Goal: Information Seeking & Learning: Learn about a topic

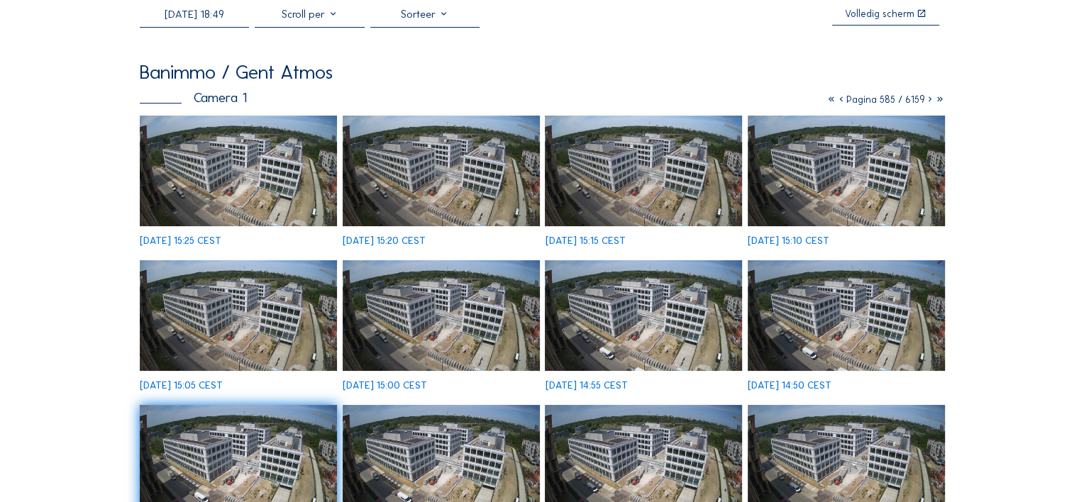
scroll to position [82, 0]
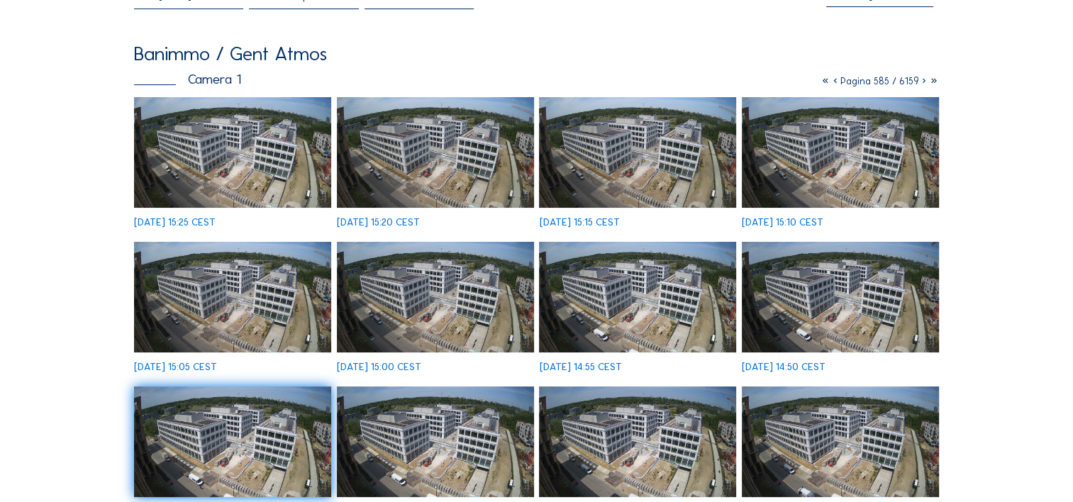
click at [291, 133] on img at bounding box center [232, 152] width 197 height 111
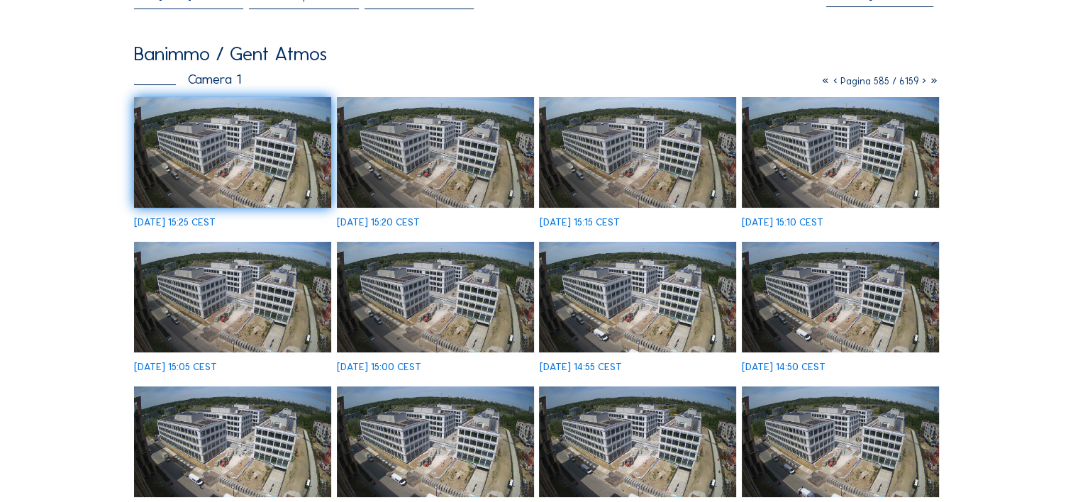
click at [924, 84] on icon at bounding box center [924, 81] width 10 height 12
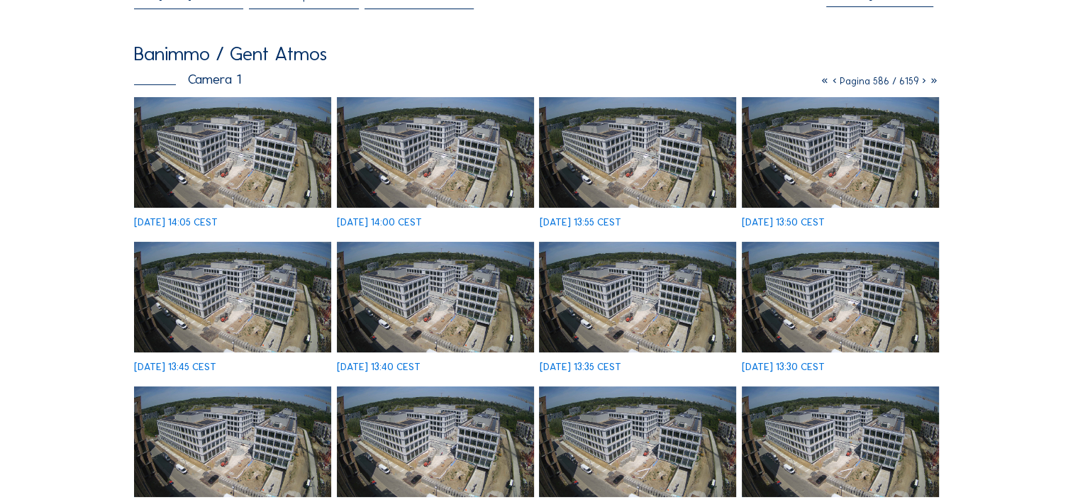
click at [252, 148] on img at bounding box center [232, 152] width 197 height 111
click at [921, 83] on icon at bounding box center [924, 81] width 10 height 12
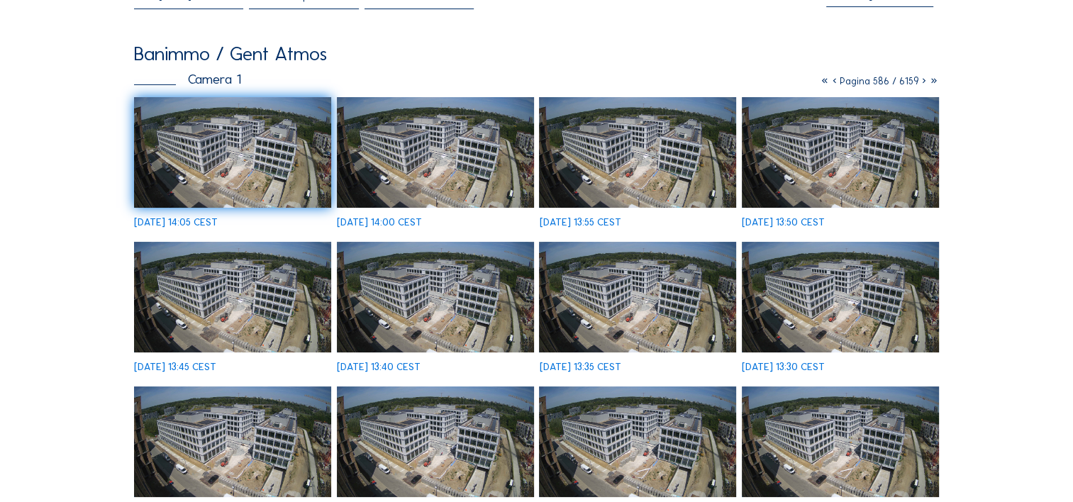
click at [175, 167] on img at bounding box center [232, 152] width 197 height 111
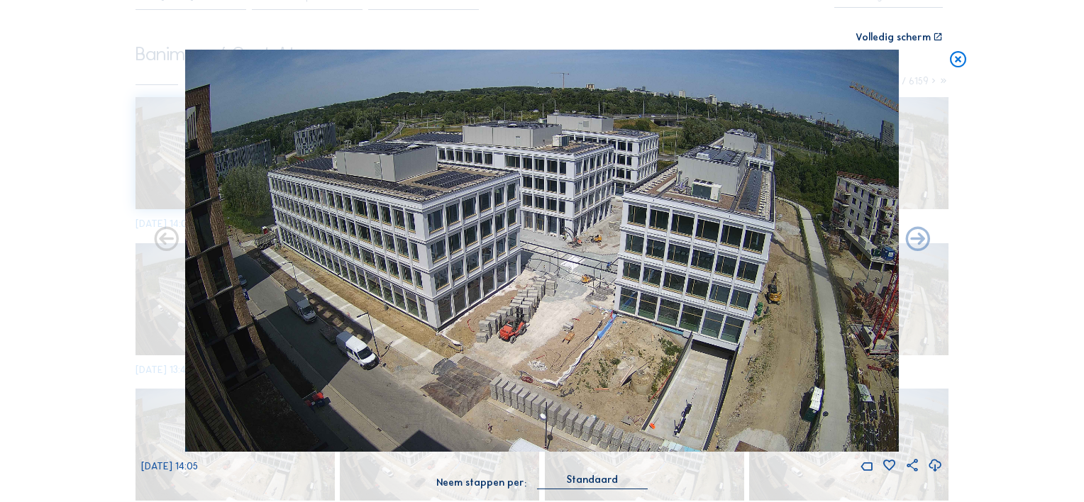
click at [959, 60] on icon at bounding box center [958, 60] width 20 height 21
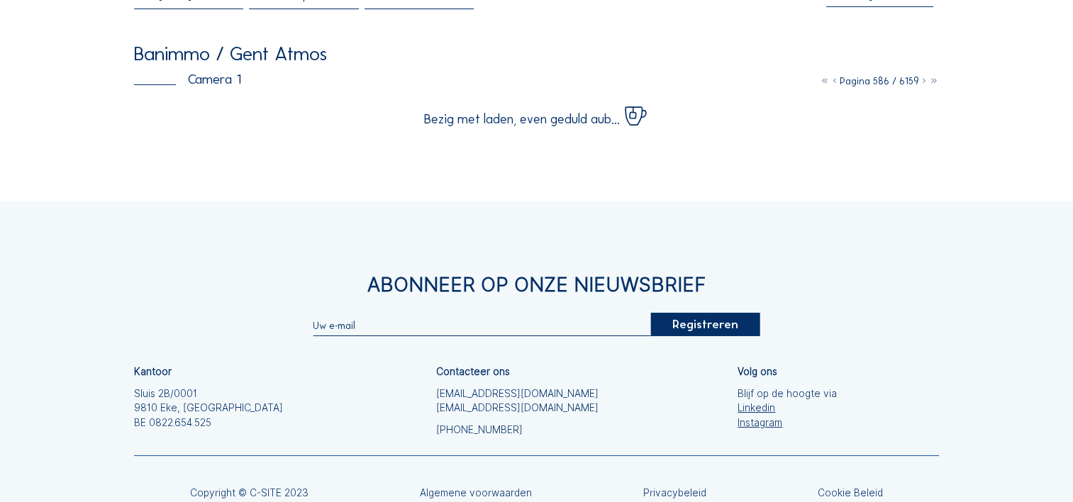
click at [923, 84] on icon at bounding box center [924, 81] width 10 height 12
click at [923, 82] on icon at bounding box center [924, 81] width 10 height 12
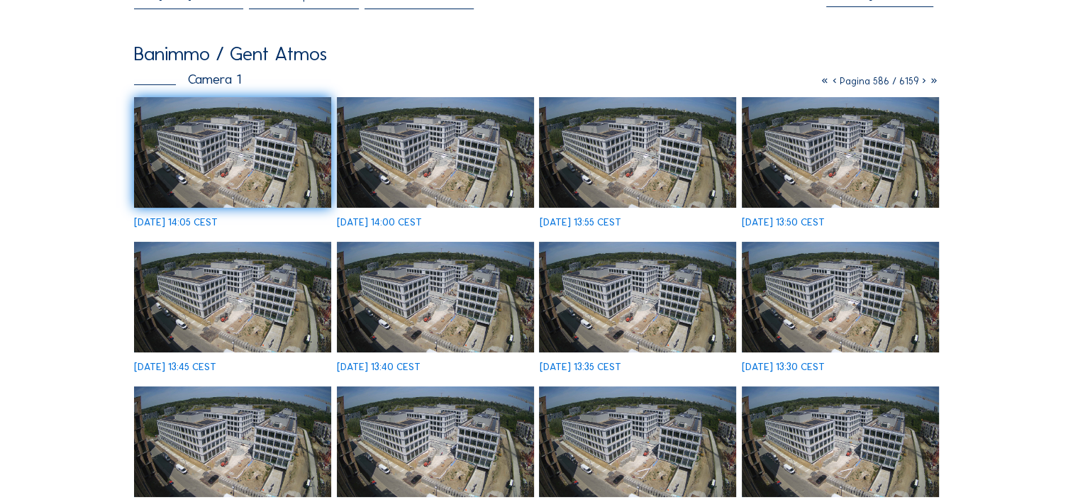
click at [925, 82] on icon at bounding box center [924, 81] width 10 height 12
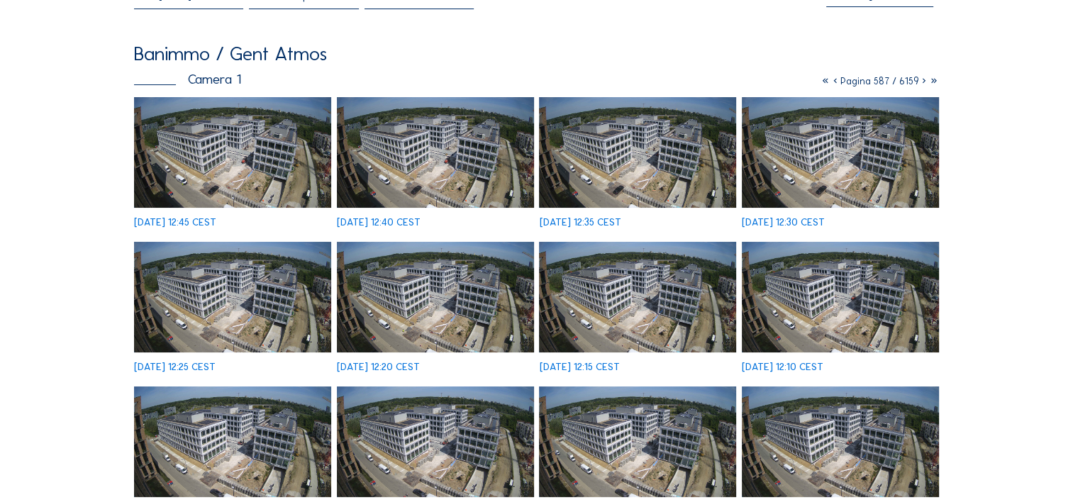
click at [667, 177] on img at bounding box center [637, 152] width 197 height 111
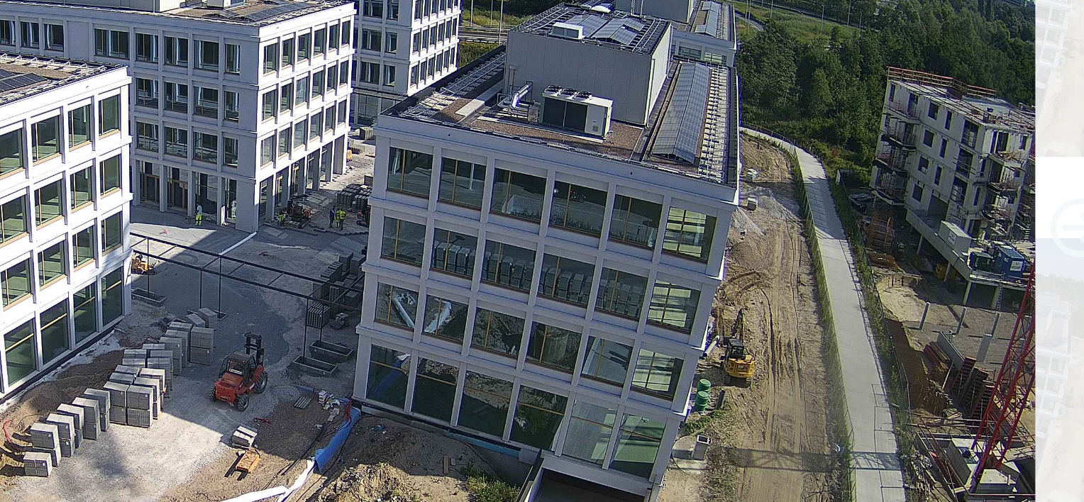
click at [914, 244] on icon at bounding box center [917, 240] width 29 height 29
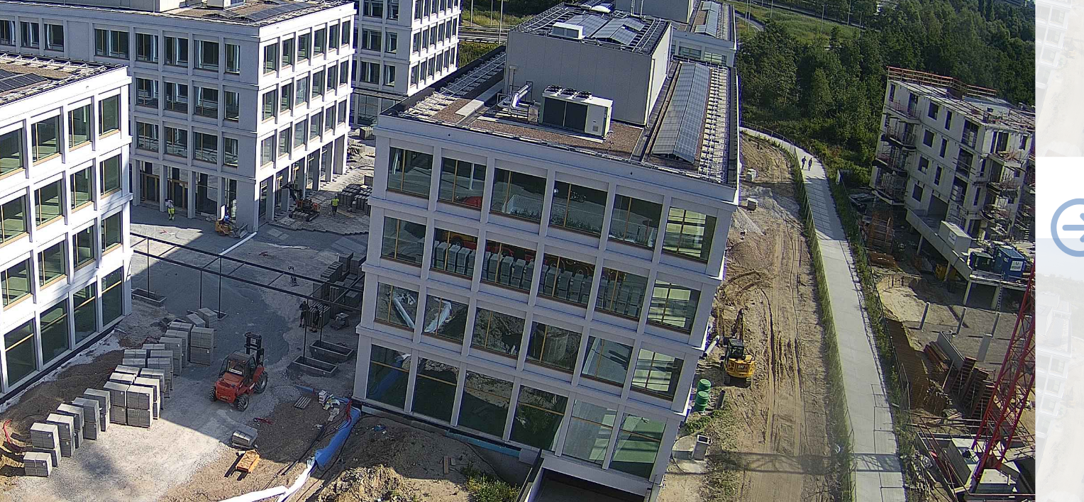
click at [914, 244] on icon at bounding box center [917, 240] width 29 height 29
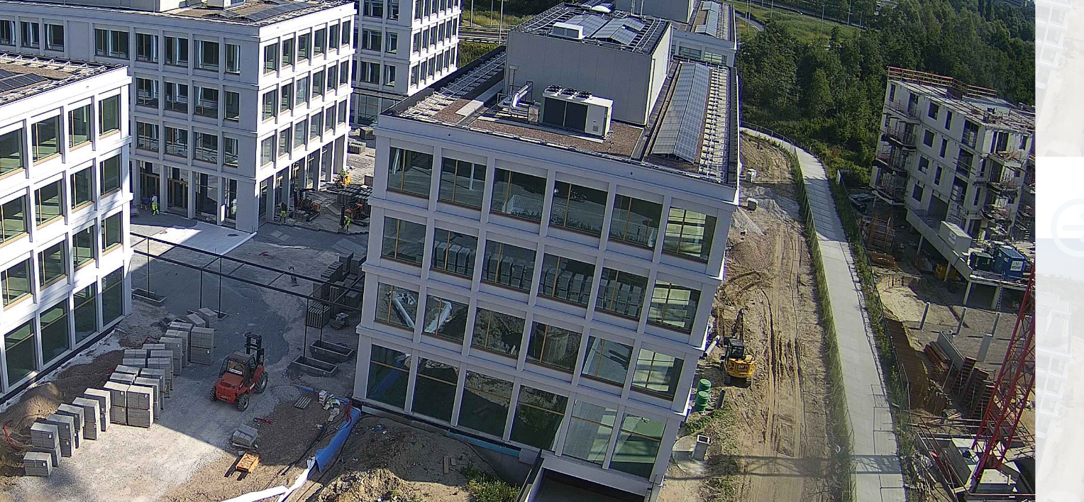
click at [914, 244] on icon at bounding box center [917, 240] width 29 height 29
click at [911, 246] on icon at bounding box center [917, 240] width 29 height 29
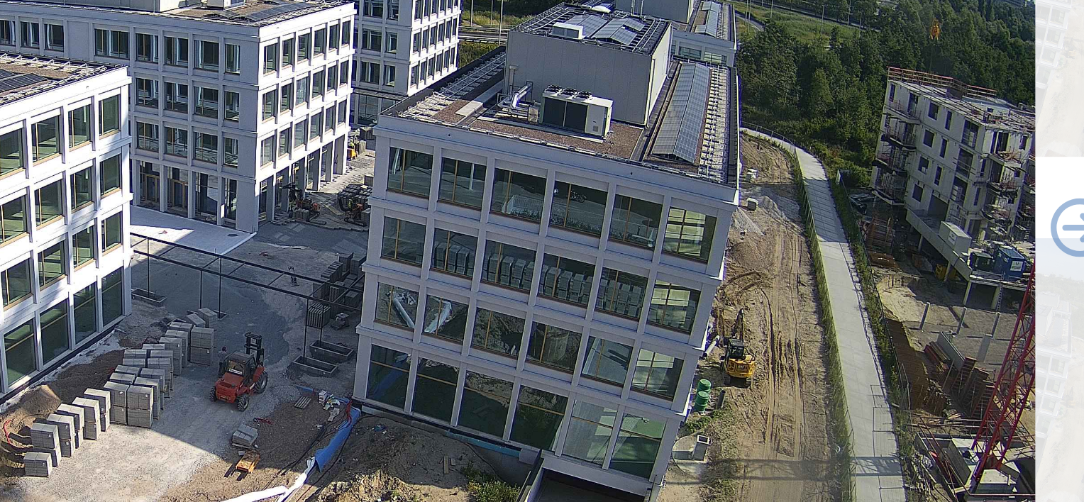
click at [911, 246] on icon at bounding box center [917, 240] width 29 height 29
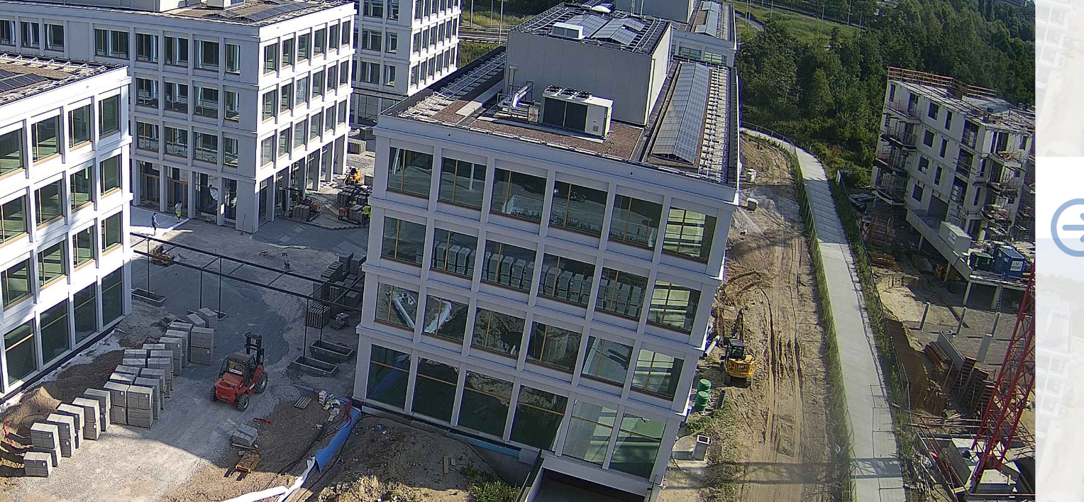
click at [911, 246] on icon at bounding box center [917, 240] width 29 height 29
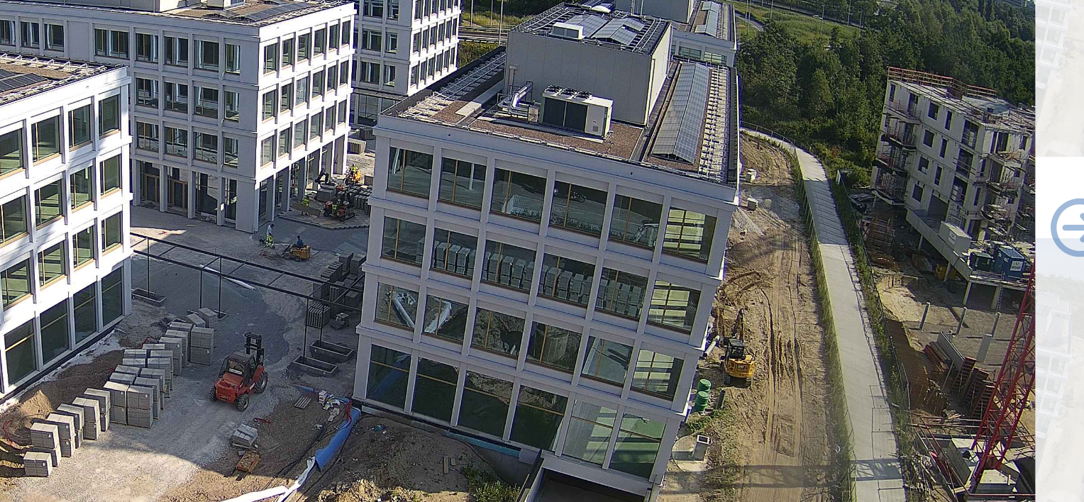
click at [911, 246] on icon at bounding box center [917, 240] width 29 height 29
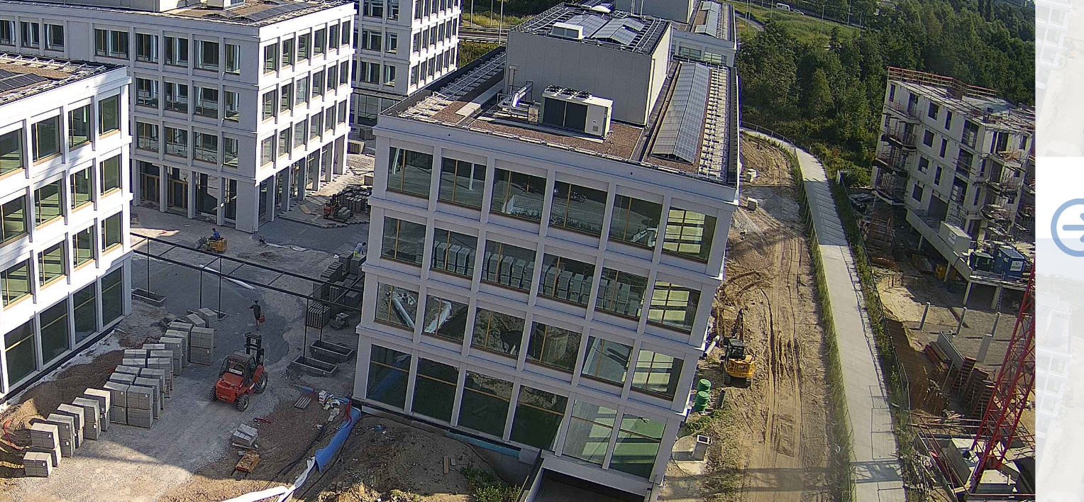
click at [911, 246] on icon at bounding box center [917, 240] width 29 height 29
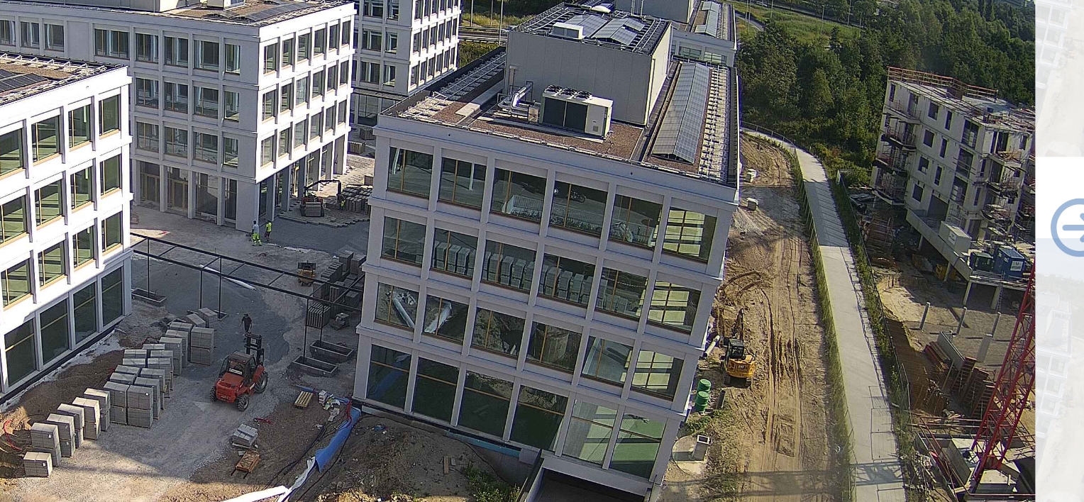
click at [911, 246] on icon at bounding box center [917, 240] width 29 height 29
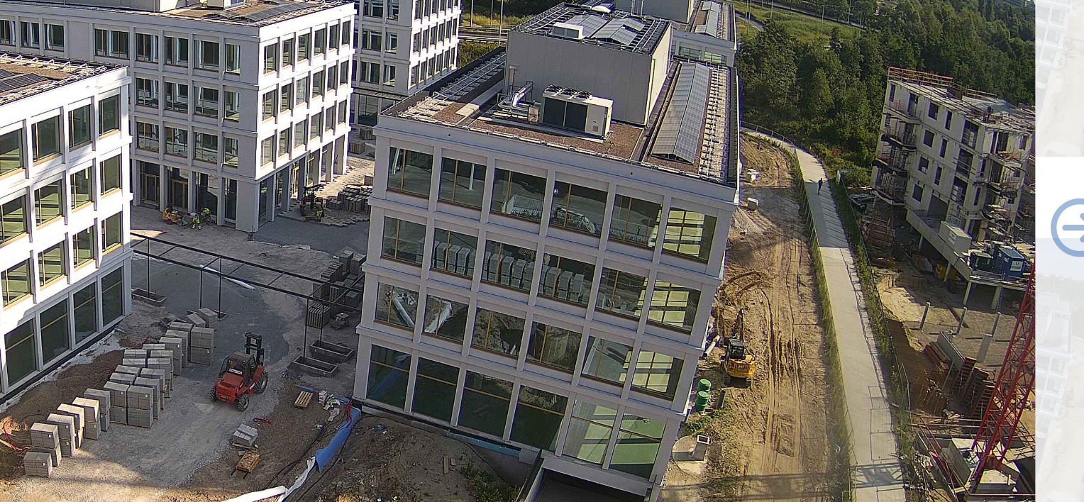
click at [911, 246] on icon at bounding box center [917, 240] width 29 height 29
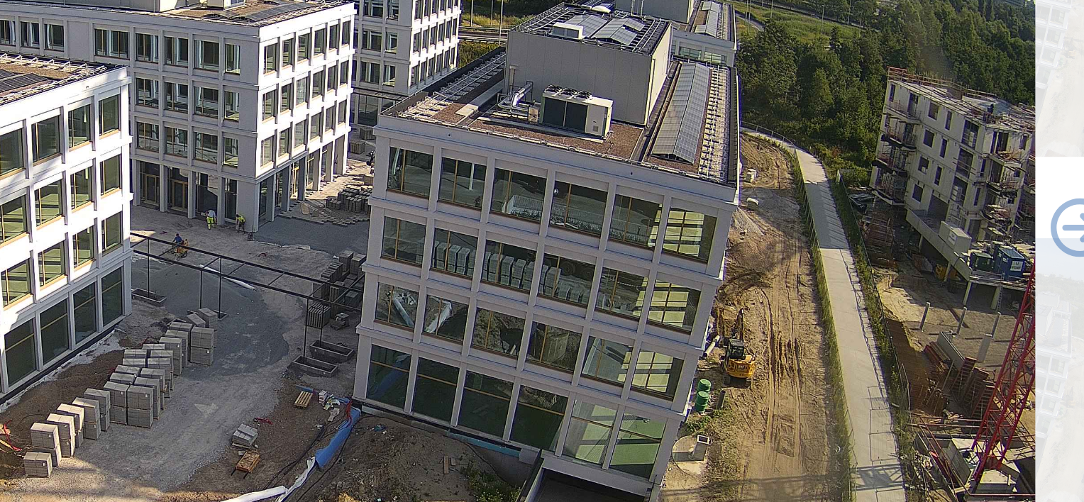
click at [911, 246] on icon at bounding box center [917, 240] width 29 height 29
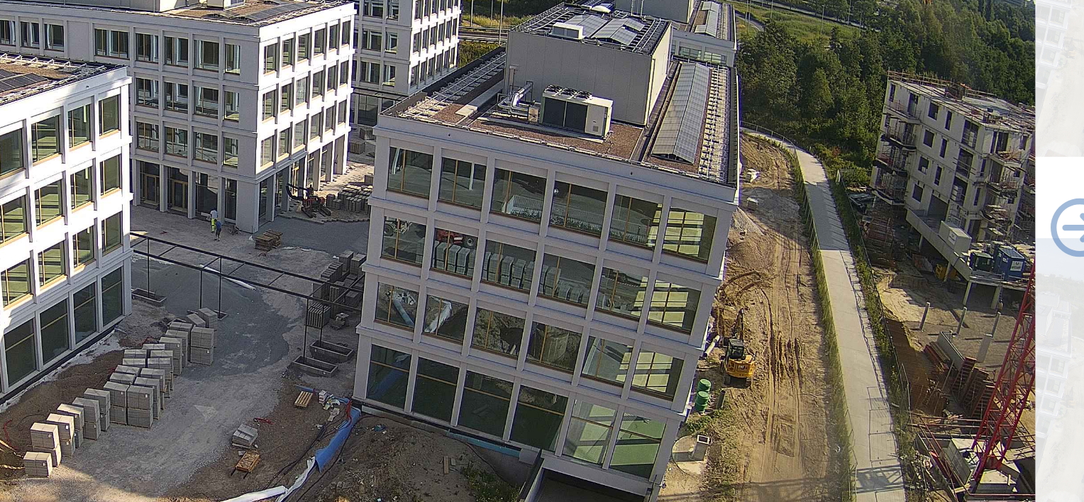
click at [911, 246] on icon at bounding box center [917, 240] width 29 height 29
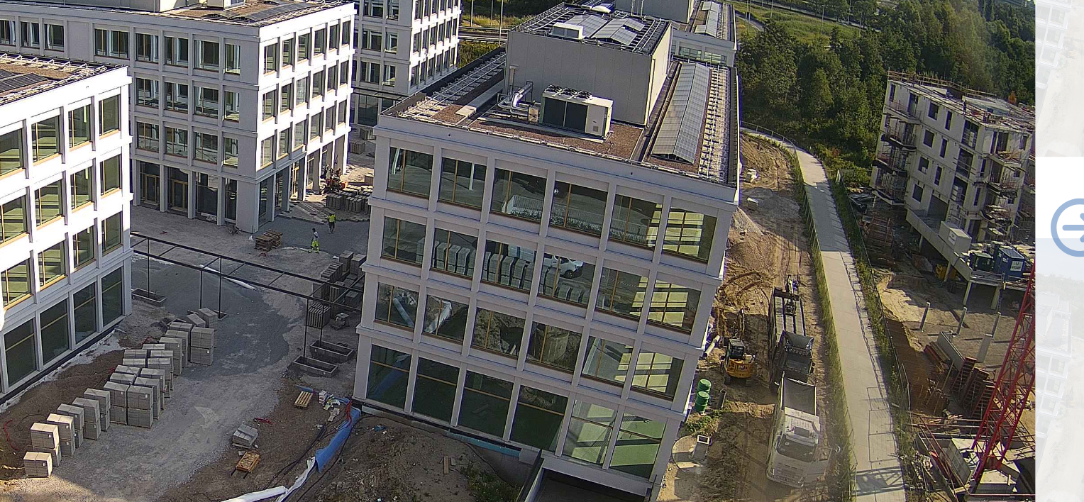
click at [911, 246] on icon at bounding box center [917, 240] width 29 height 29
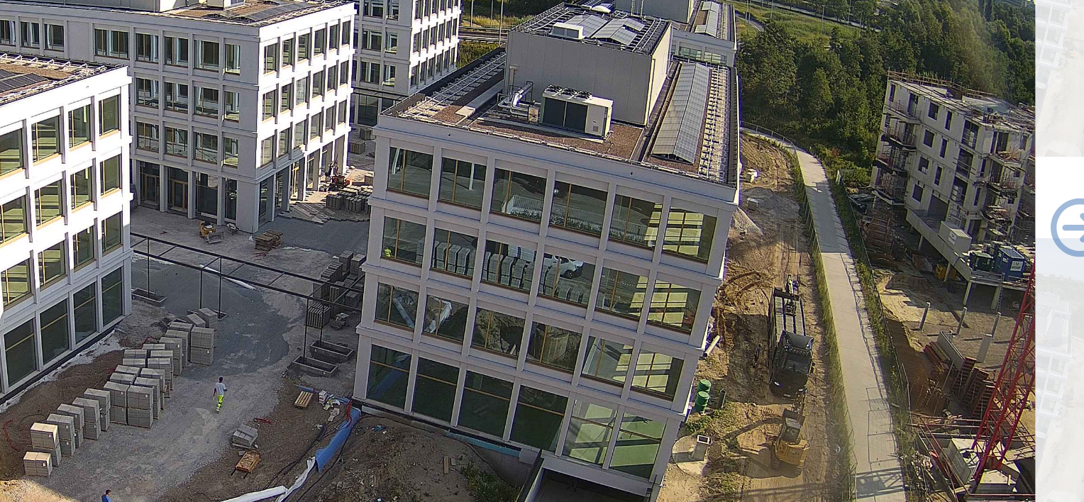
click at [911, 246] on icon at bounding box center [917, 240] width 29 height 29
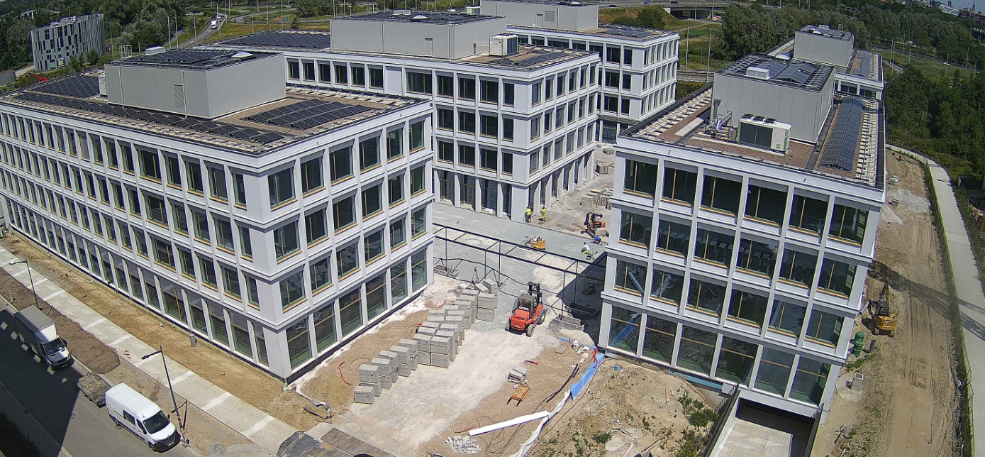
scroll to position [664, 0]
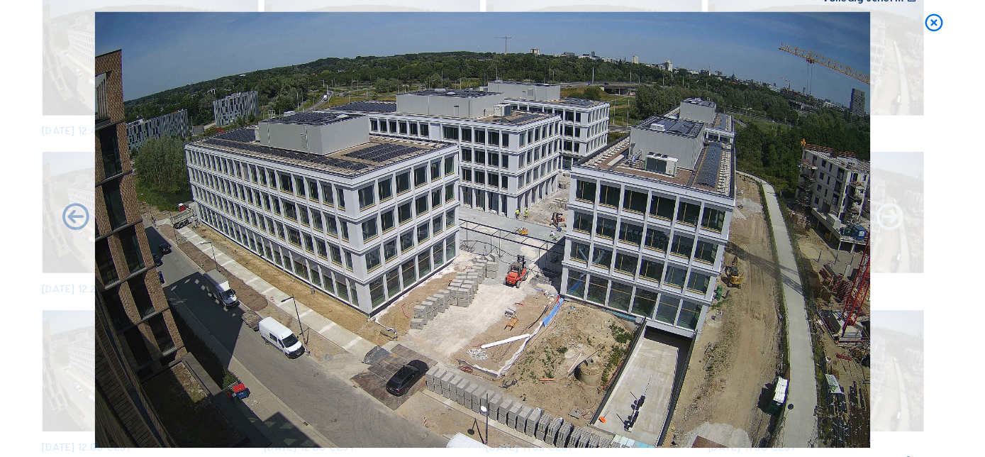
click at [833, 212] on icon at bounding box center [833, 218] width 27 height 27
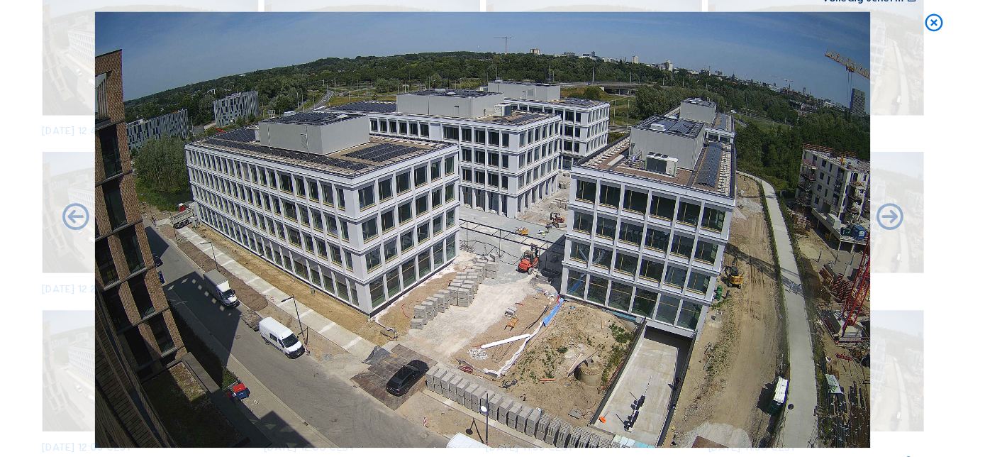
click at [833, 212] on icon at bounding box center [833, 218] width 27 height 27
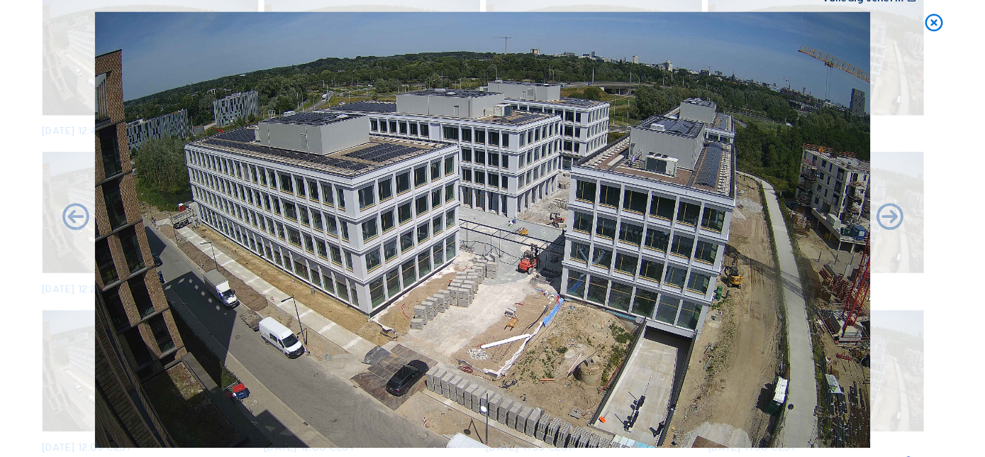
click at [833, 212] on icon at bounding box center [833, 218] width 27 height 27
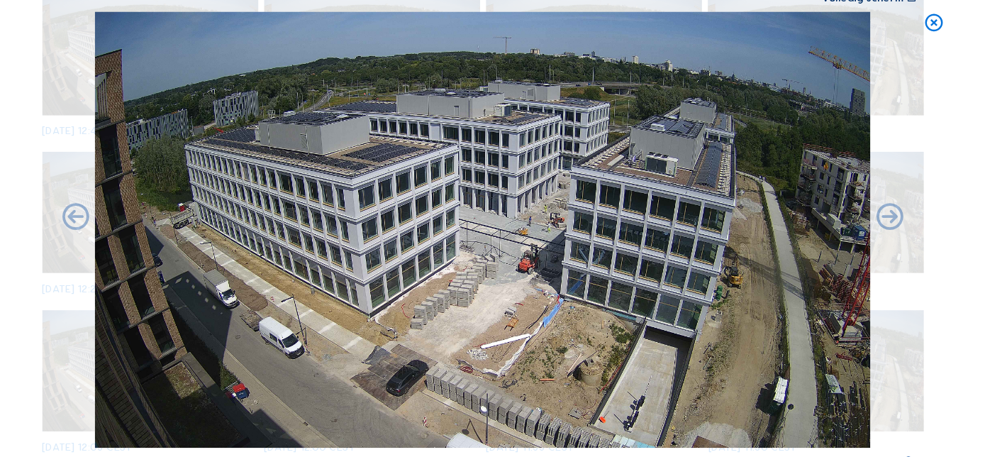
click at [833, 212] on icon at bounding box center [833, 218] width 27 height 27
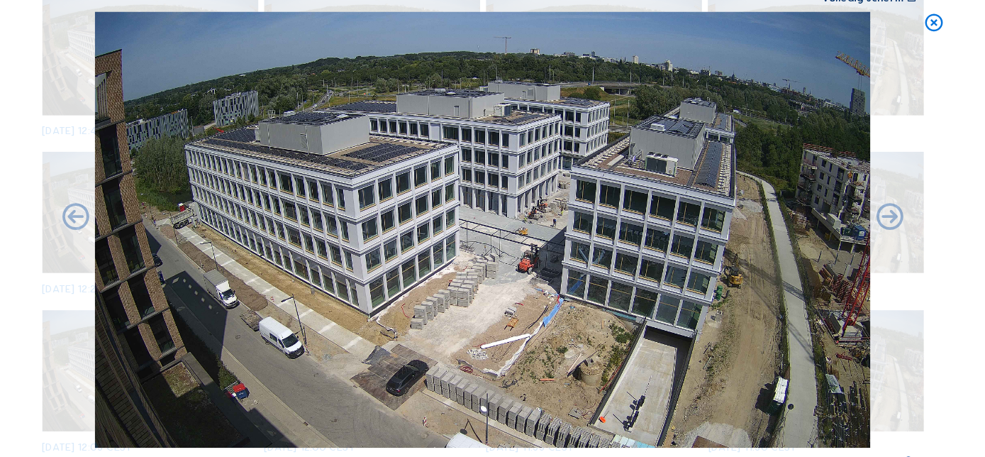
click at [833, 212] on icon at bounding box center [833, 218] width 27 height 27
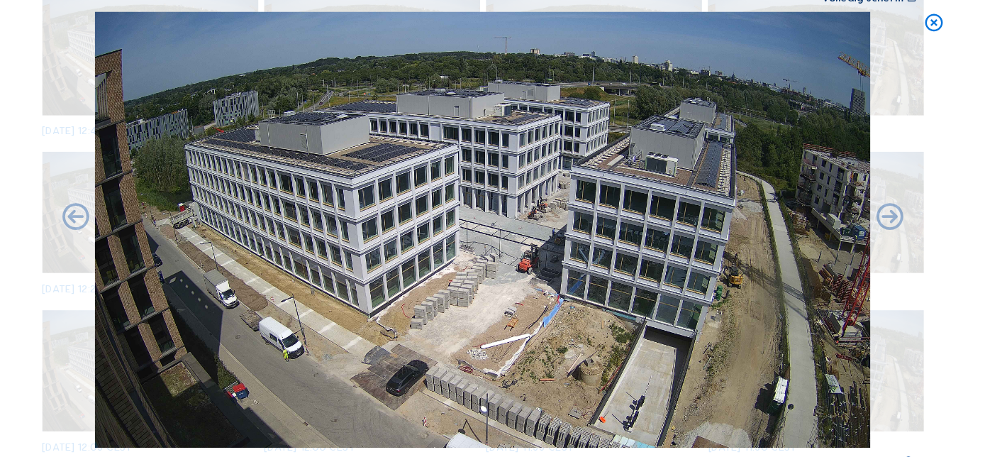
click at [833, 212] on icon at bounding box center [833, 218] width 27 height 27
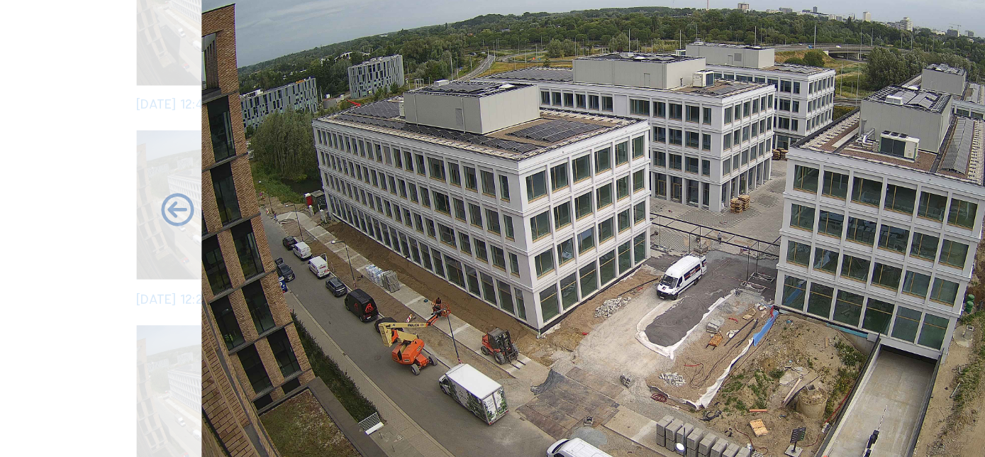
scroll to position [11789, 0]
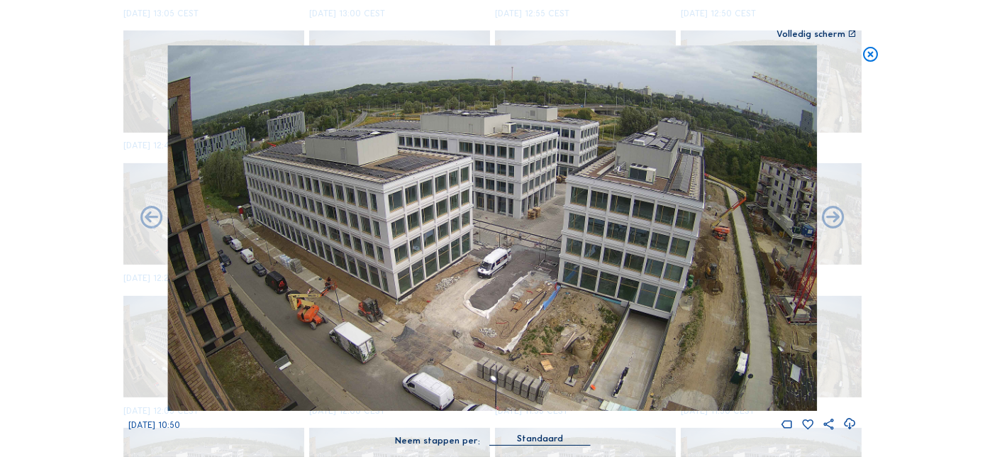
click at [874, 62] on icon at bounding box center [871, 54] width 18 height 18
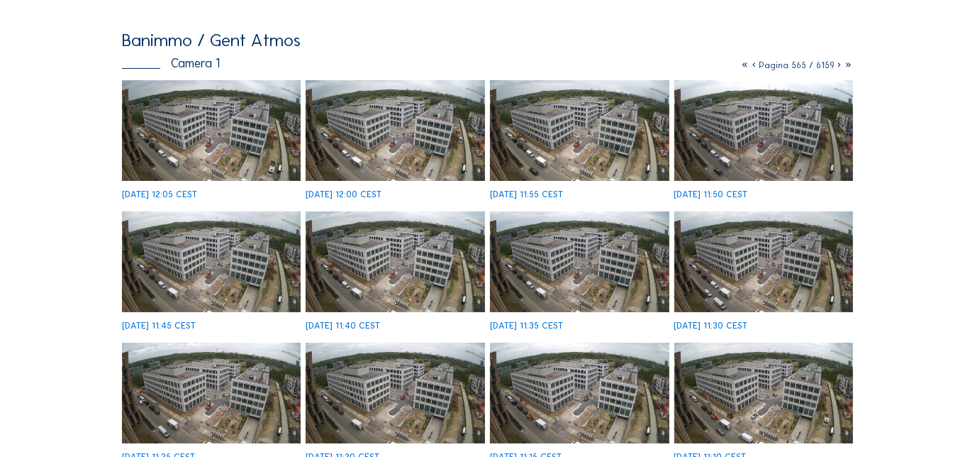
scroll to position [83, 0]
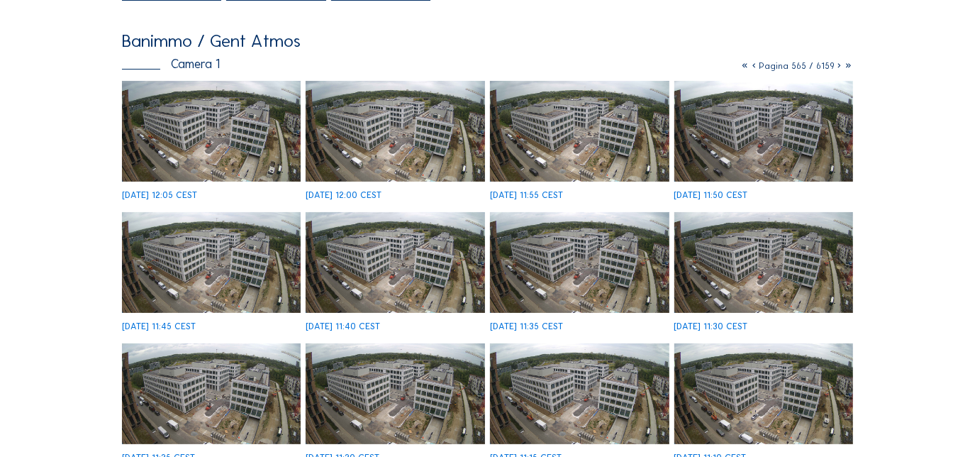
click at [756, 67] on icon at bounding box center [754, 65] width 9 height 11
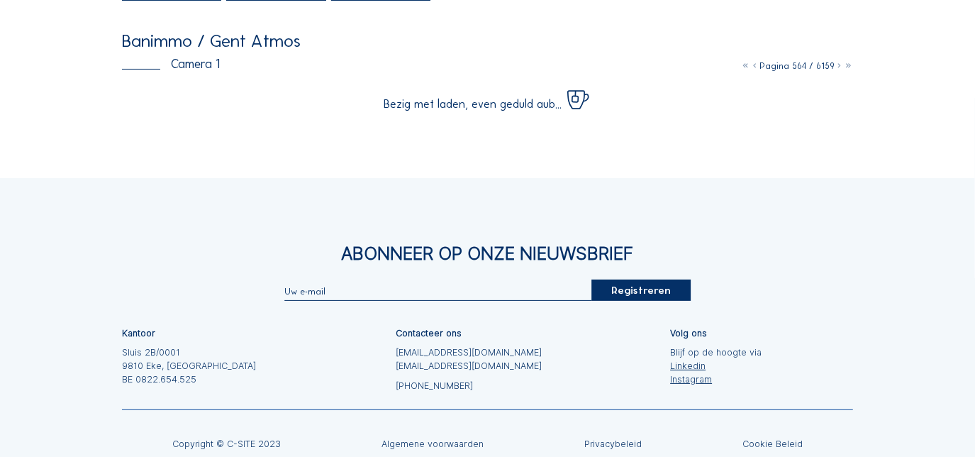
click at [756, 67] on icon at bounding box center [754, 65] width 9 height 11
click at [755, 65] on icon at bounding box center [754, 65] width 9 height 11
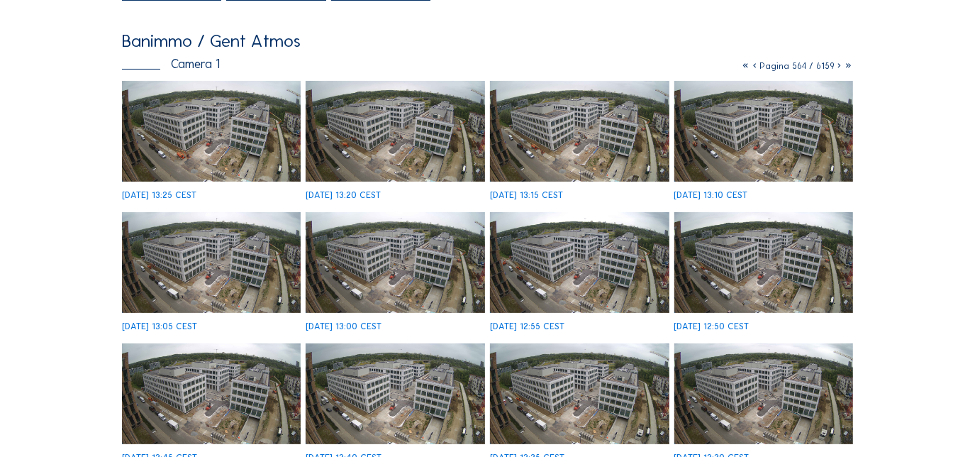
click at [260, 114] on img at bounding box center [211, 131] width 179 height 101
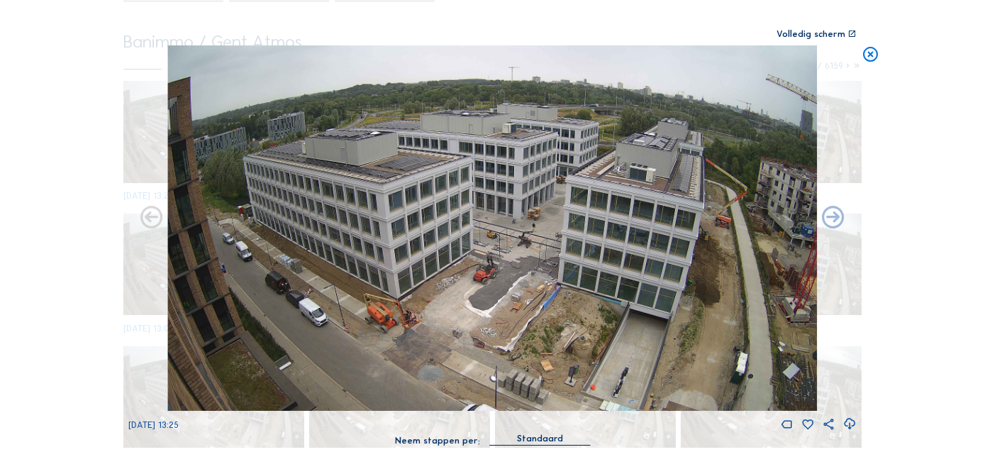
click at [862, 55] on icon at bounding box center [871, 54] width 18 height 18
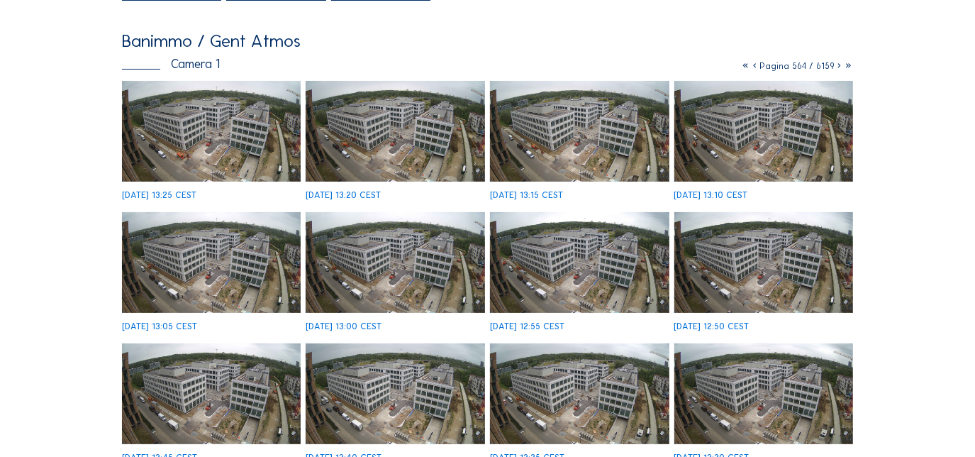
click at [758, 64] on icon at bounding box center [754, 65] width 9 height 11
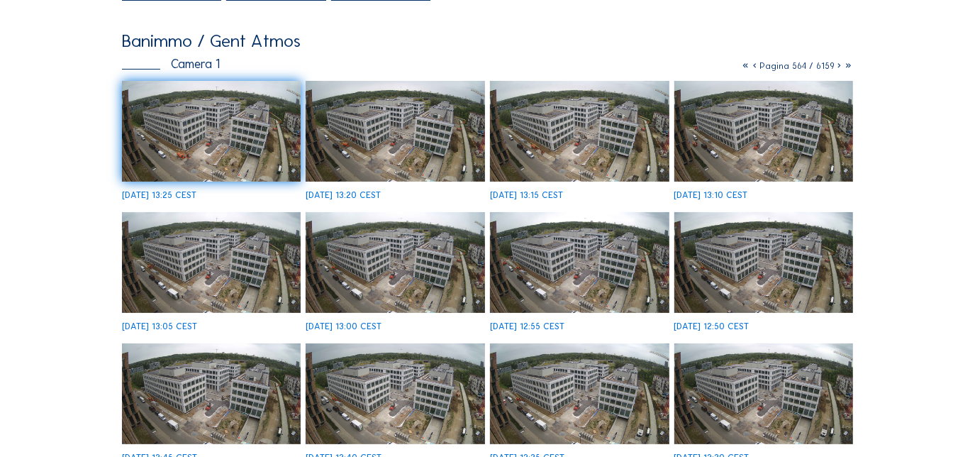
scroll to position [0, 0]
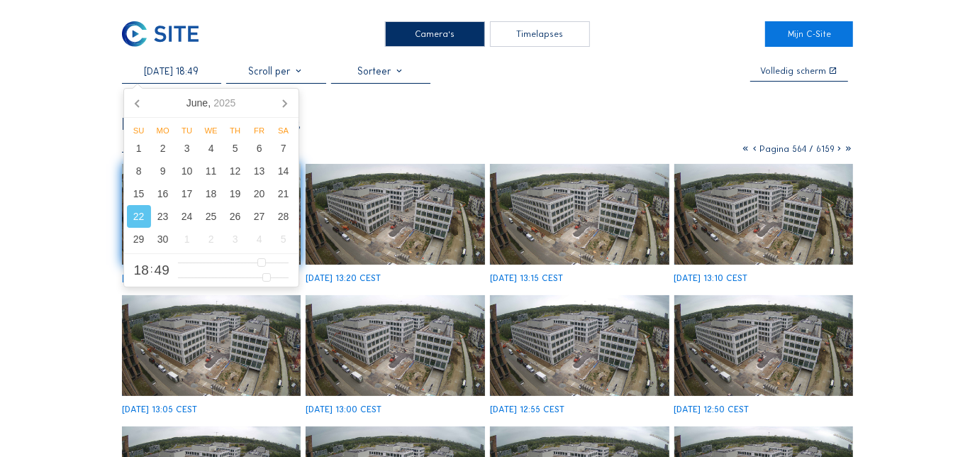
click at [182, 65] on input "[DATE] 18:49" at bounding box center [171, 71] width 99 height 12
click at [138, 240] on div "29" at bounding box center [139, 239] width 24 height 23
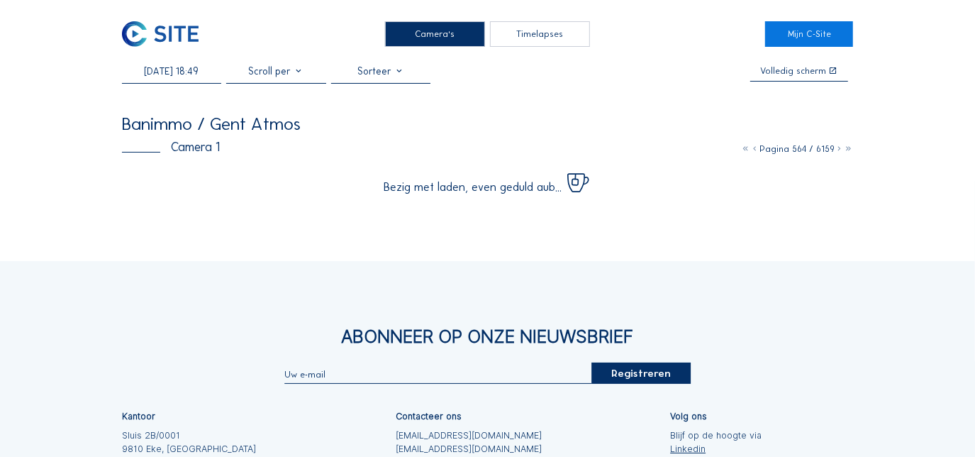
click at [452, 124] on div "Banimmo / Gent Atmos" at bounding box center [487, 124] width 731 height 18
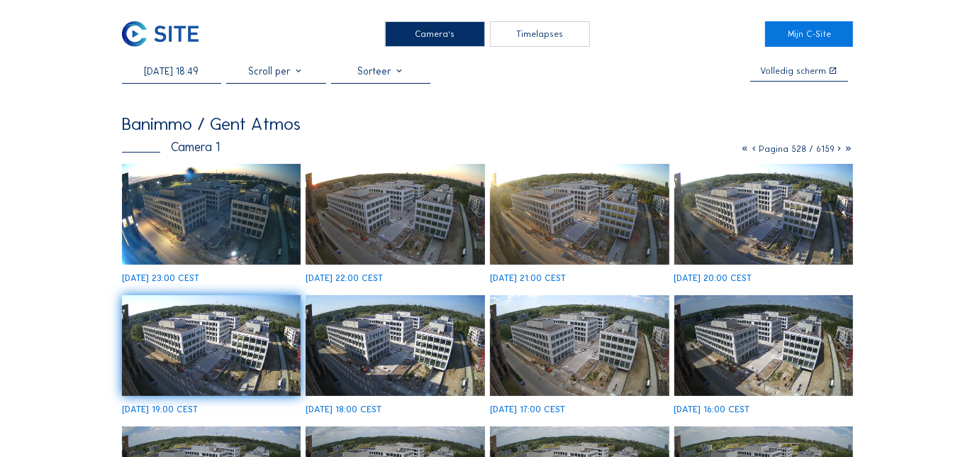
click at [772, 345] on img at bounding box center [763, 345] width 179 height 101
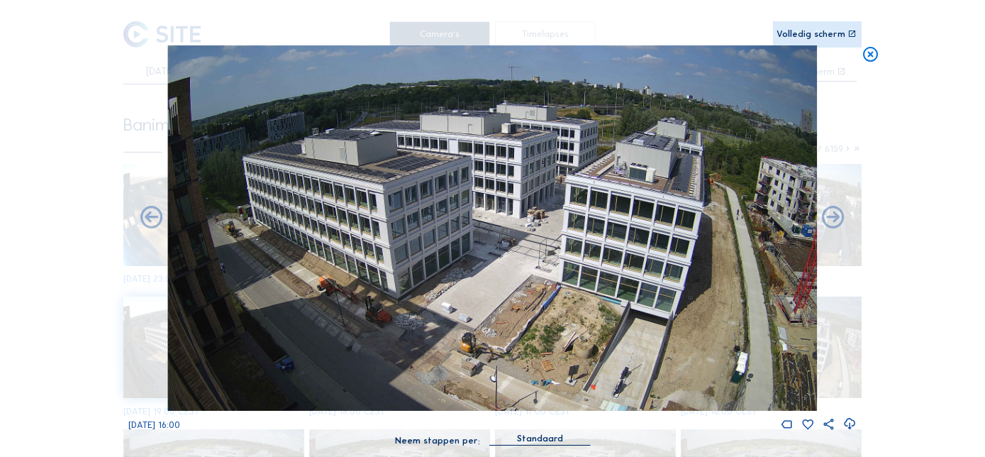
click at [877, 57] on icon at bounding box center [871, 54] width 18 height 18
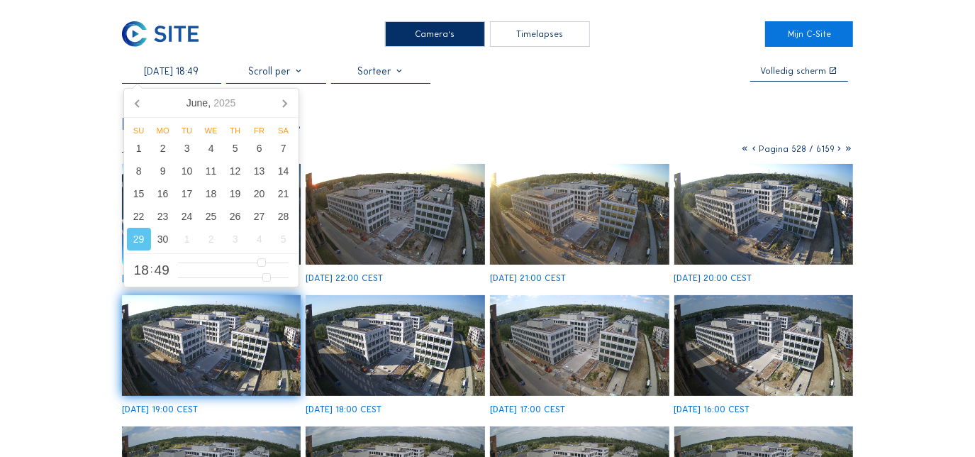
click at [192, 70] on input "[DATE] 18:49" at bounding box center [171, 71] width 99 height 12
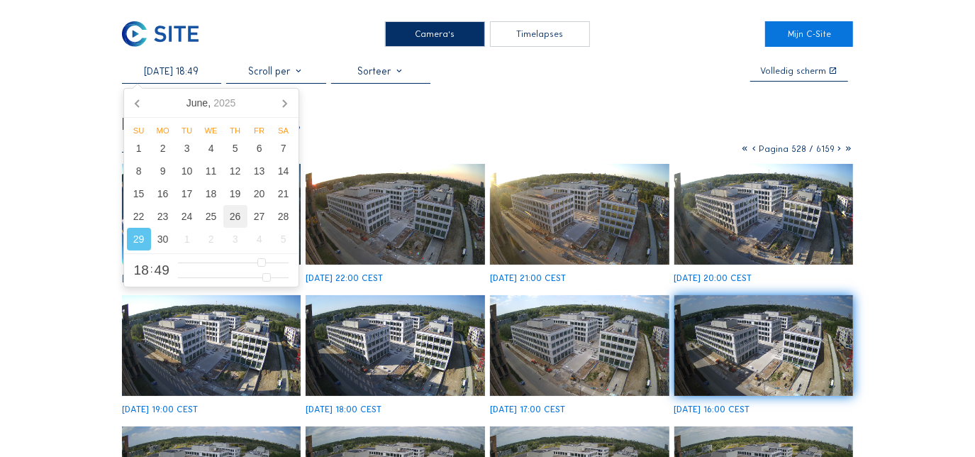
click at [235, 218] on div "26" at bounding box center [235, 216] width 24 height 23
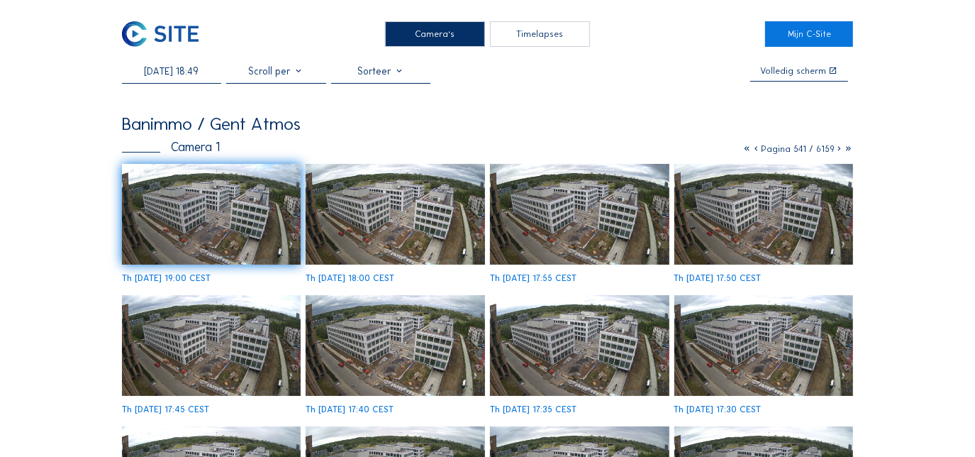
click at [428, 217] on img at bounding box center [395, 214] width 179 height 101
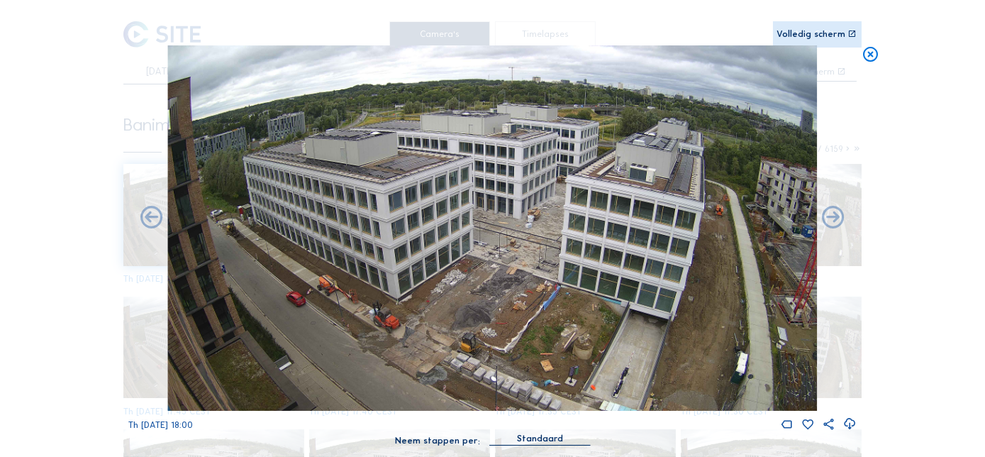
click at [873, 55] on icon at bounding box center [871, 54] width 18 height 18
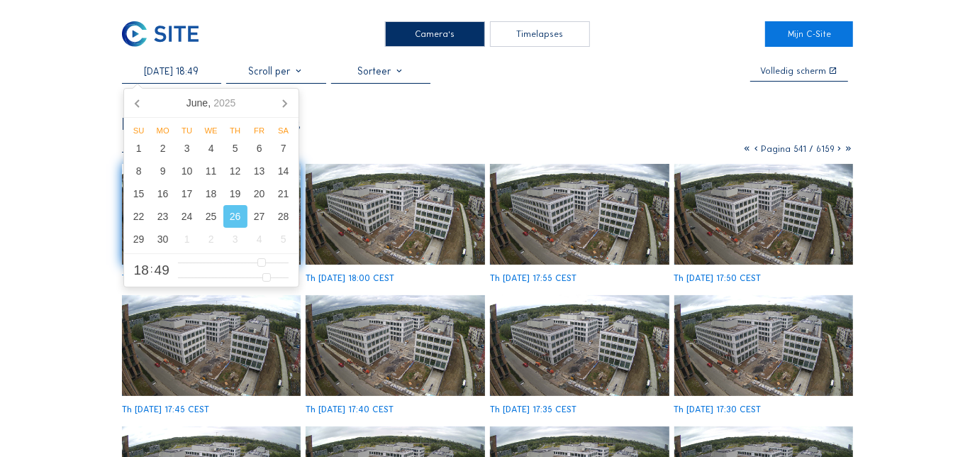
click at [188, 72] on input "[DATE] 18:49" at bounding box center [171, 71] width 99 height 12
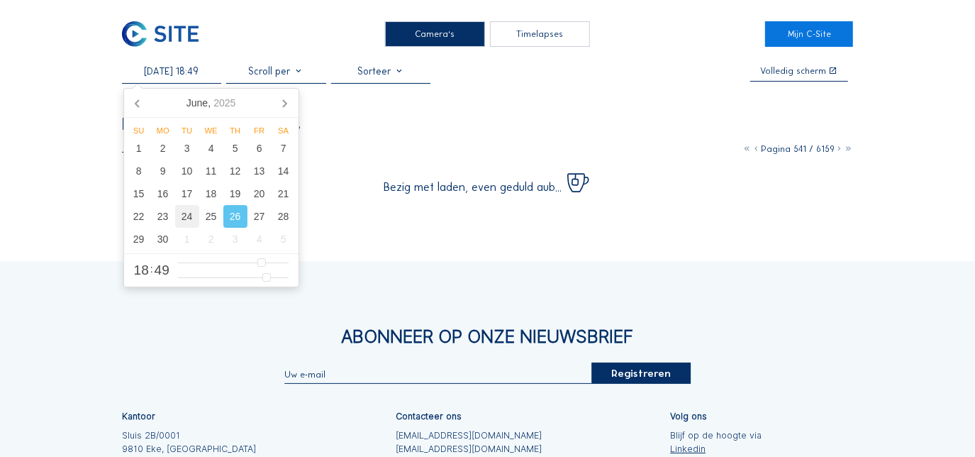
click at [184, 213] on div "24" at bounding box center [187, 216] width 24 height 23
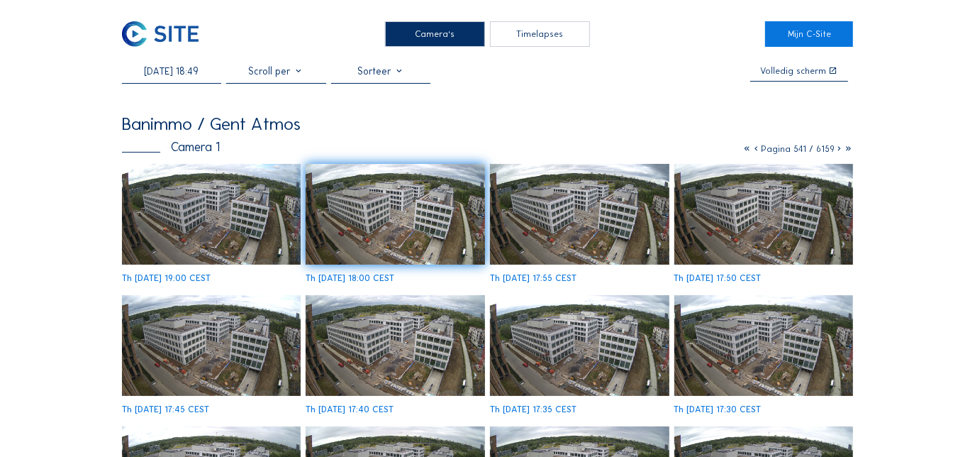
click at [540, 116] on div "[DATE] 18:49 Volledig [PERSON_NAME] Banimmo / [GEOGRAPHIC_DATA] Atmos Camera 1 …" at bounding box center [487, 370] width 731 height 611
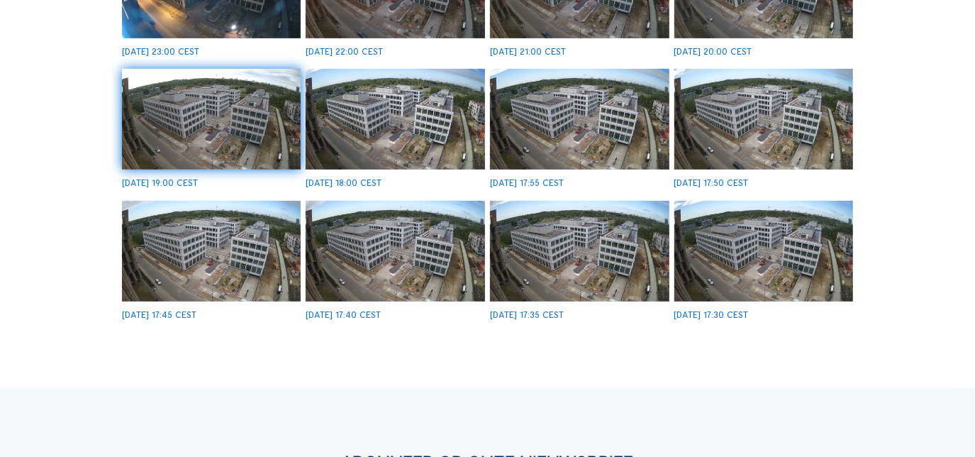
scroll to position [359, 0]
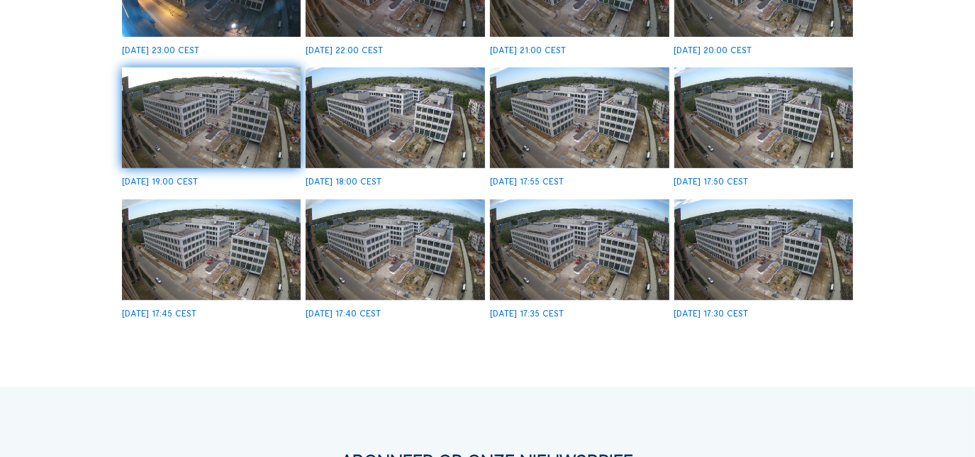
click at [789, 250] on img at bounding box center [763, 249] width 179 height 101
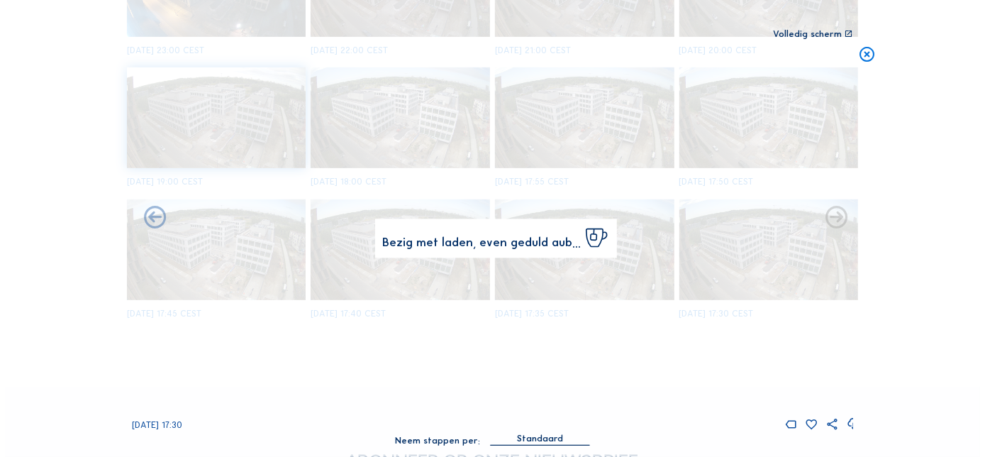
scroll to position [360, 0]
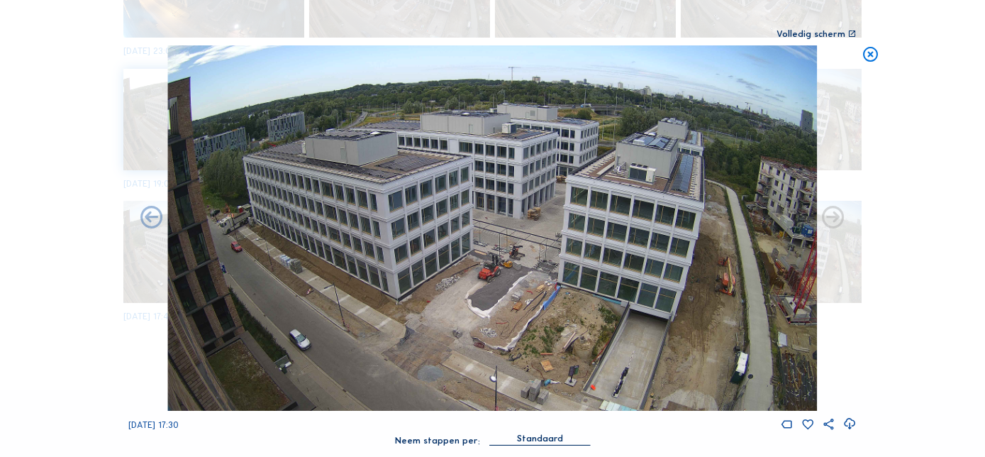
click at [874, 55] on icon at bounding box center [871, 54] width 18 height 18
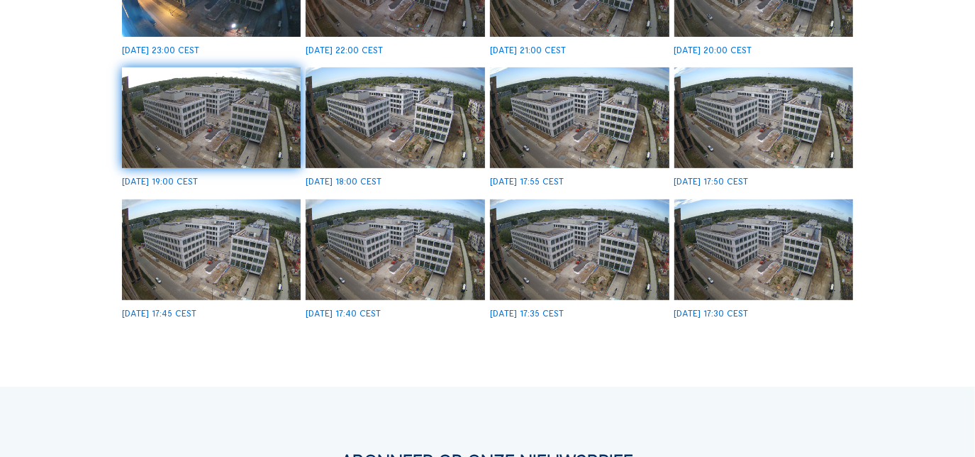
scroll to position [0, 0]
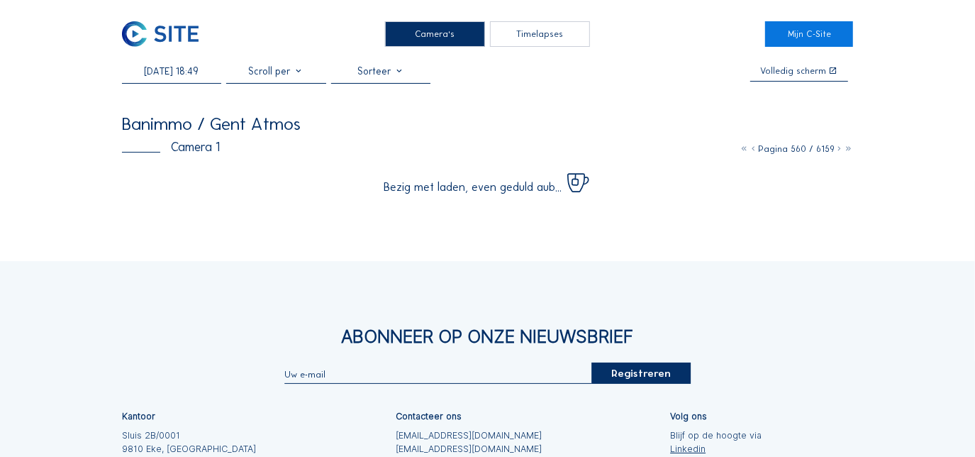
click at [196, 77] on input "[DATE] 18:49" at bounding box center [171, 71] width 99 height 12
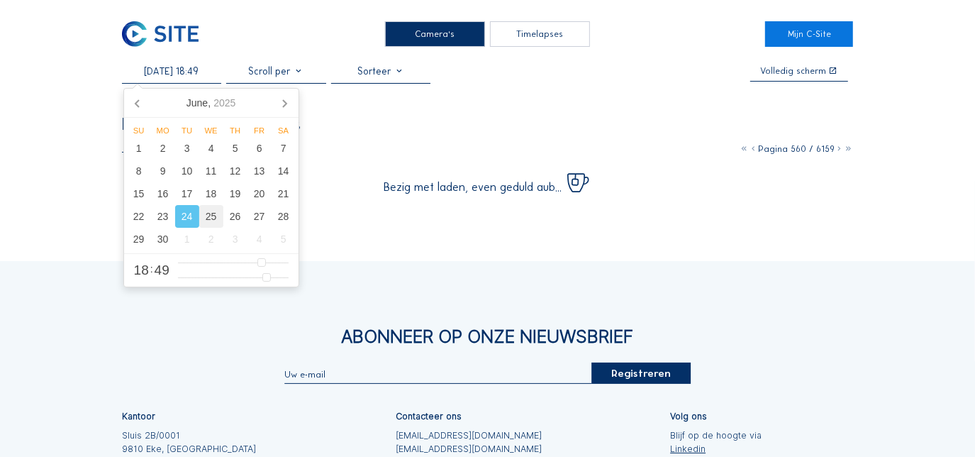
click at [217, 216] on div "25" at bounding box center [211, 216] width 24 height 23
type input "[DATE] 18:49"
click at [692, 105] on div "[DATE] 18:49 Volledig [PERSON_NAME] Banimmo / Gent Atmos Camera 1 Pagina 560 / …" at bounding box center [487, 129] width 731 height 128
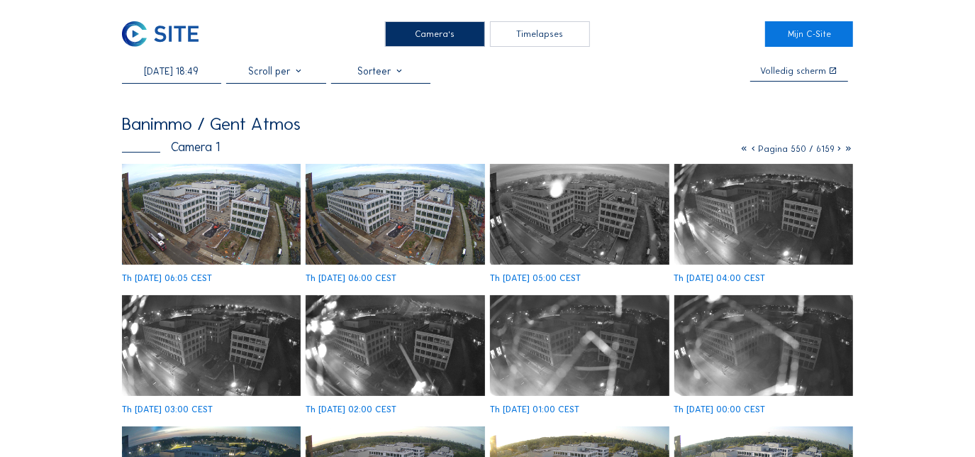
click at [840, 152] on icon at bounding box center [839, 148] width 9 height 11
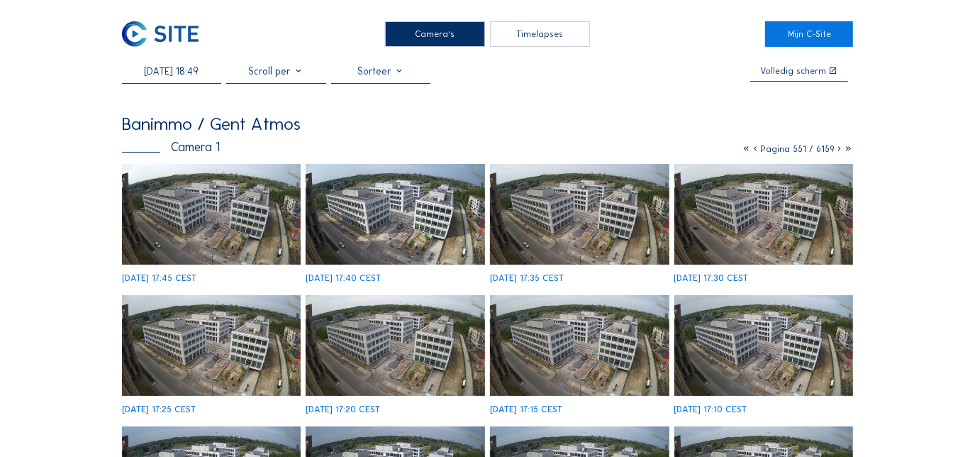
click at [838, 148] on icon at bounding box center [839, 148] width 9 height 11
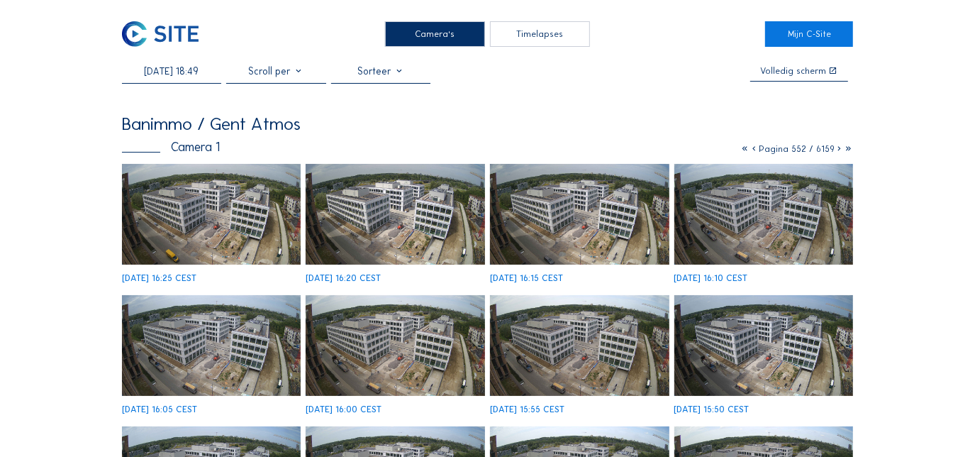
click at [838, 148] on icon at bounding box center [839, 148] width 9 height 11
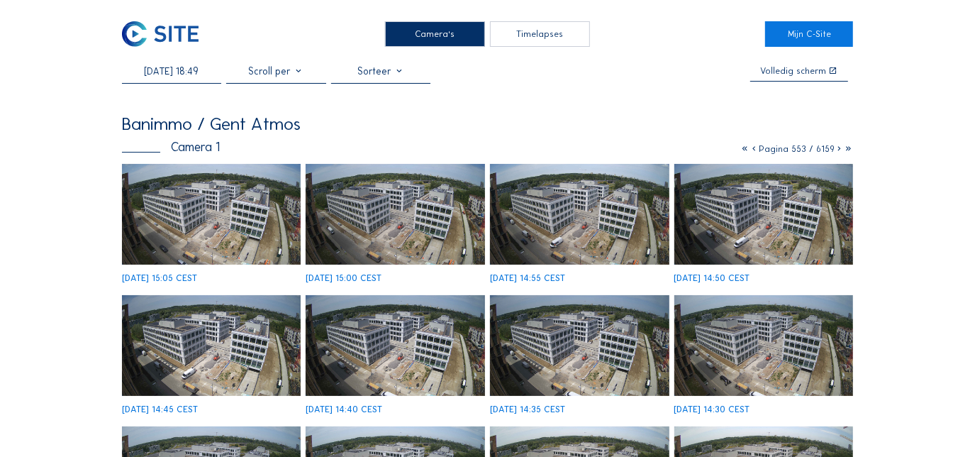
click at [838, 151] on icon at bounding box center [839, 148] width 9 height 11
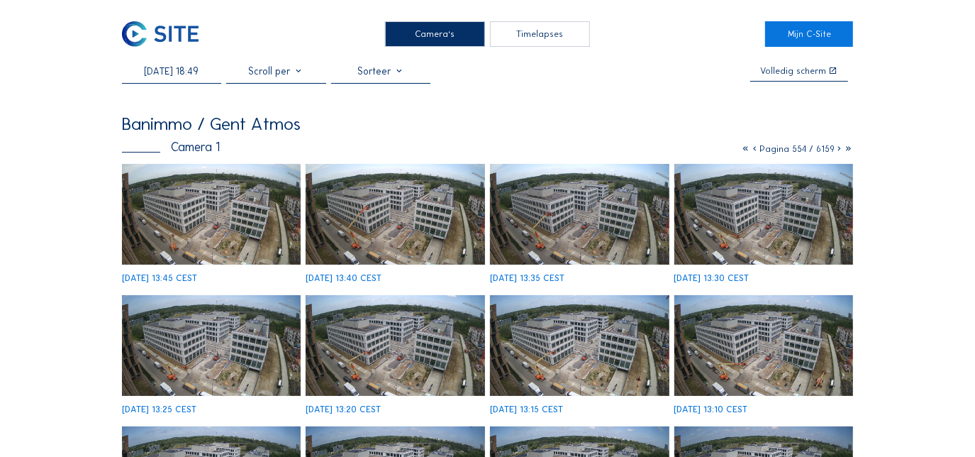
click at [838, 151] on icon at bounding box center [839, 148] width 9 height 11
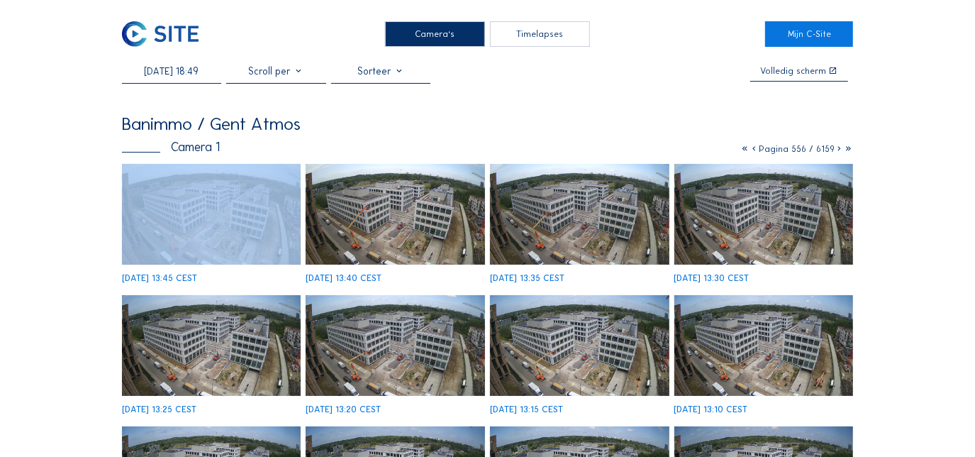
click at [838, 151] on icon at bounding box center [839, 148] width 9 height 11
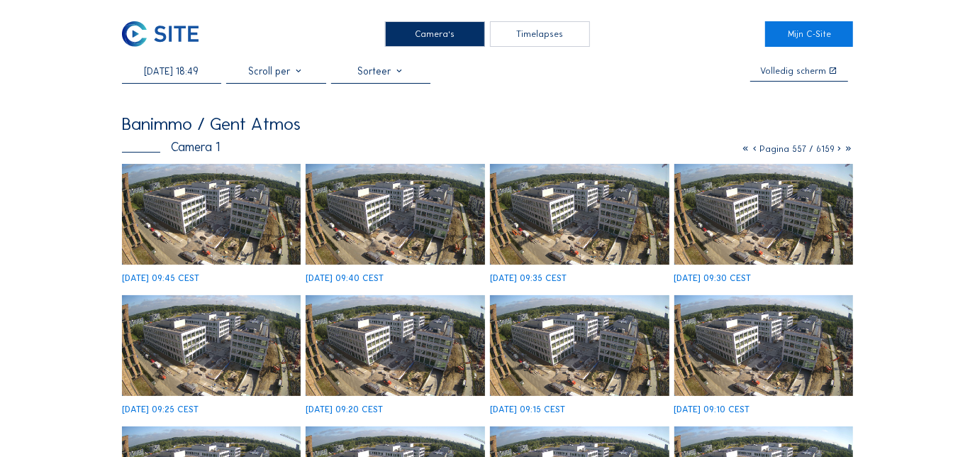
click at [836, 153] on icon at bounding box center [839, 148] width 9 height 11
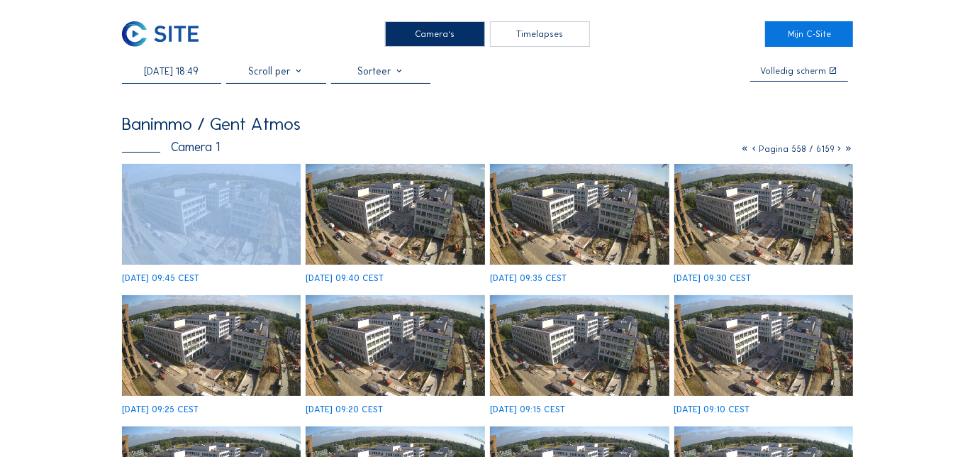
click at [836, 153] on icon at bounding box center [839, 148] width 9 height 11
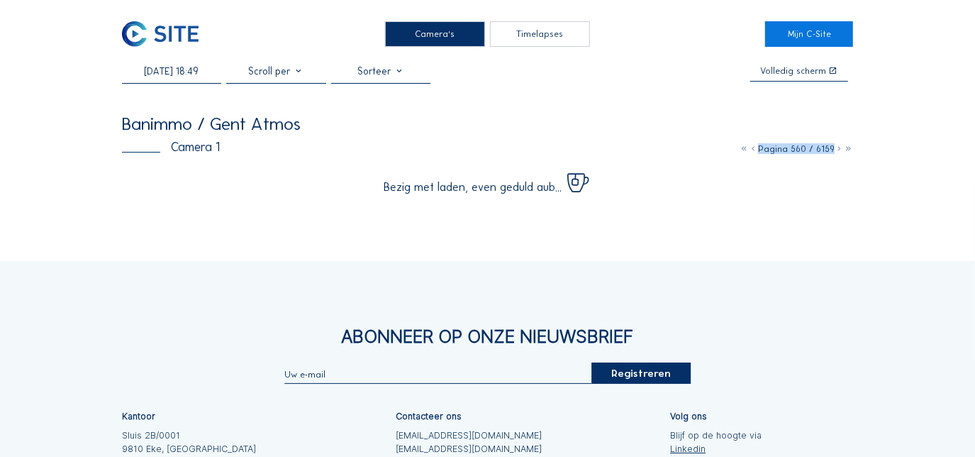
drag, startPoint x: 836, startPoint y: 153, endPoint x: 922, endPoint y: 148, distance: 86.0
click at [922, 148] on div "Camera's Timelapses Mijn C-Site [DATE] 18:49 Volledig [PERSON_NAME] Banimmo / G…" at bounding box center [487, 311] width 975 height 623
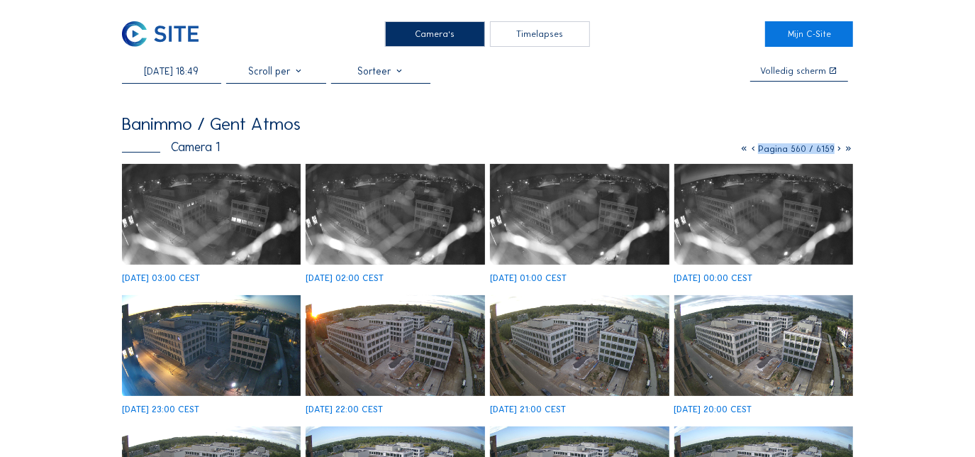
click at [756, 151] on icon at bounding box center [753, 148] width 9 height 11
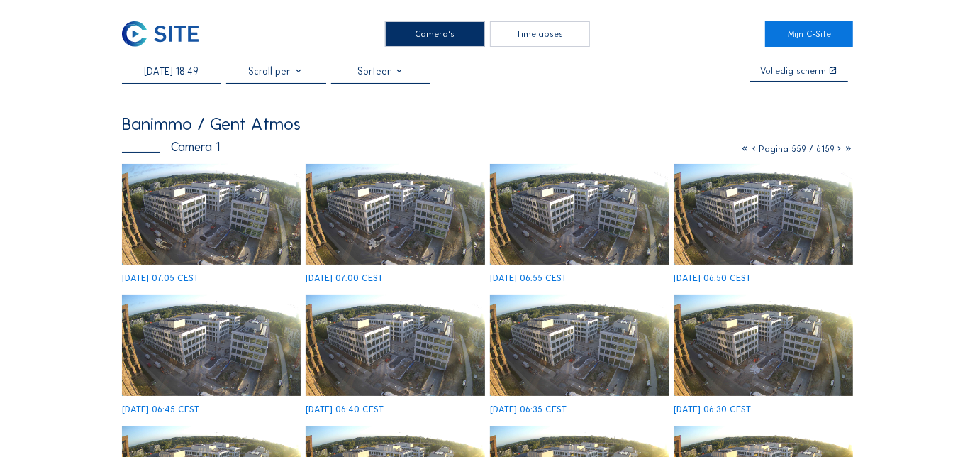
click at [604, 187] on img at bounding box center [579, 214] width 179 height 101
